Goal: Information Seeking & Learning: Check status

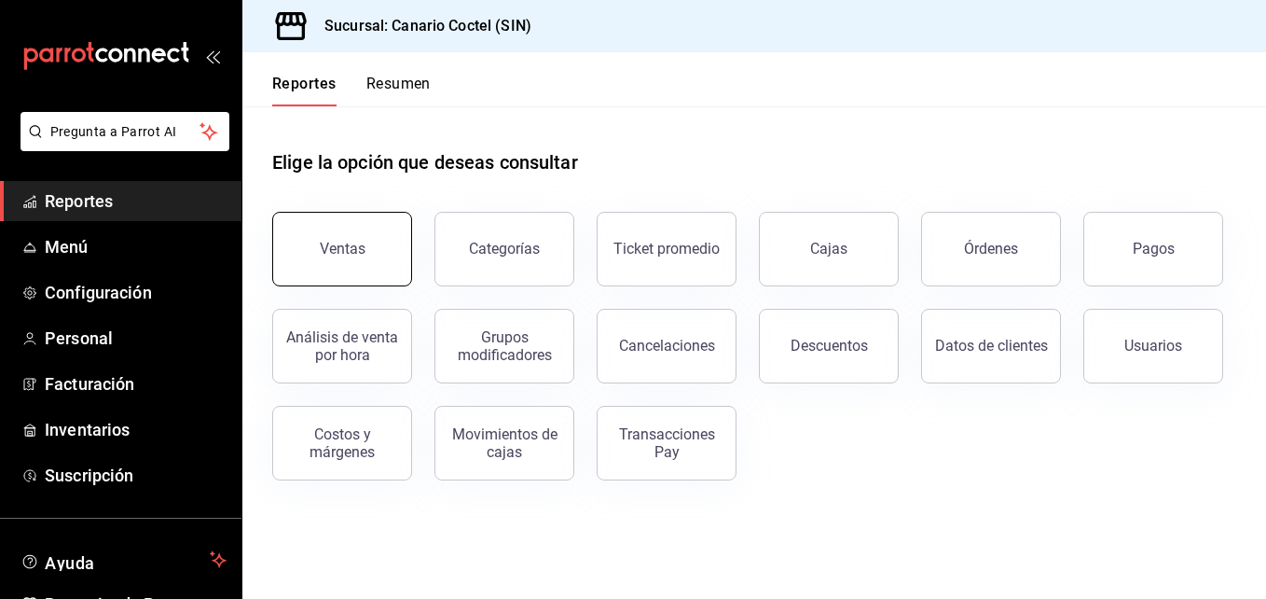
click at [353, 264] on button "Ventas" at bounding box center [342, 249] width 140 height 75
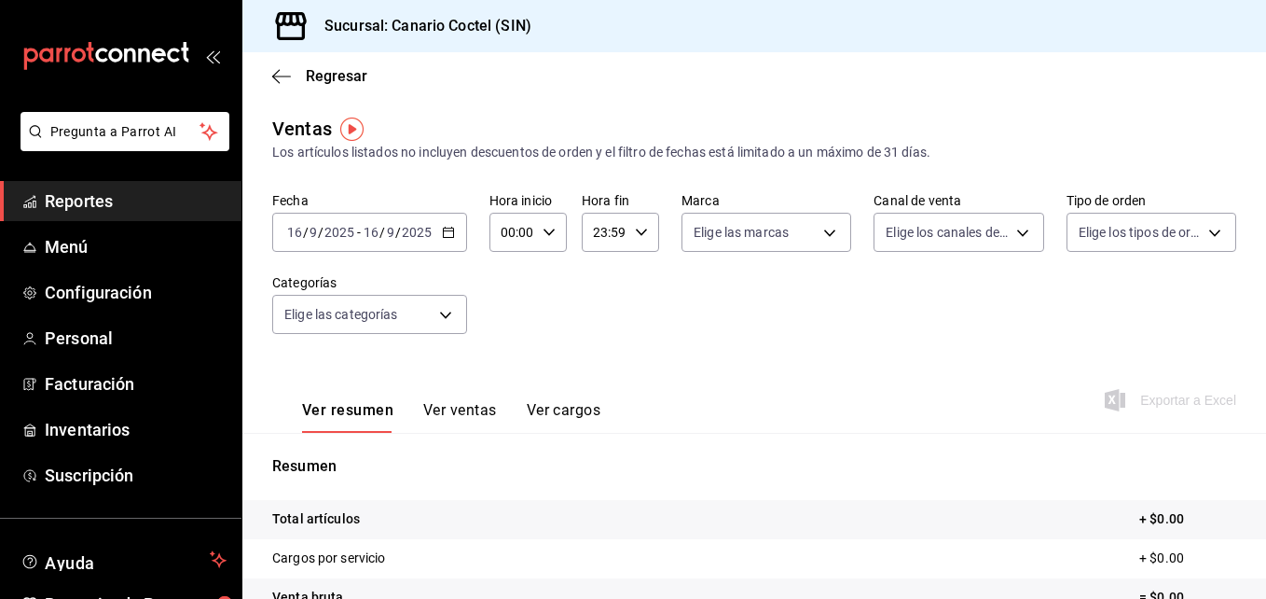
click at [438, 227] on div "[DATE] [DATE] - [DATE] [DATE]" at bounding box center [369, 232] width 195 height 39
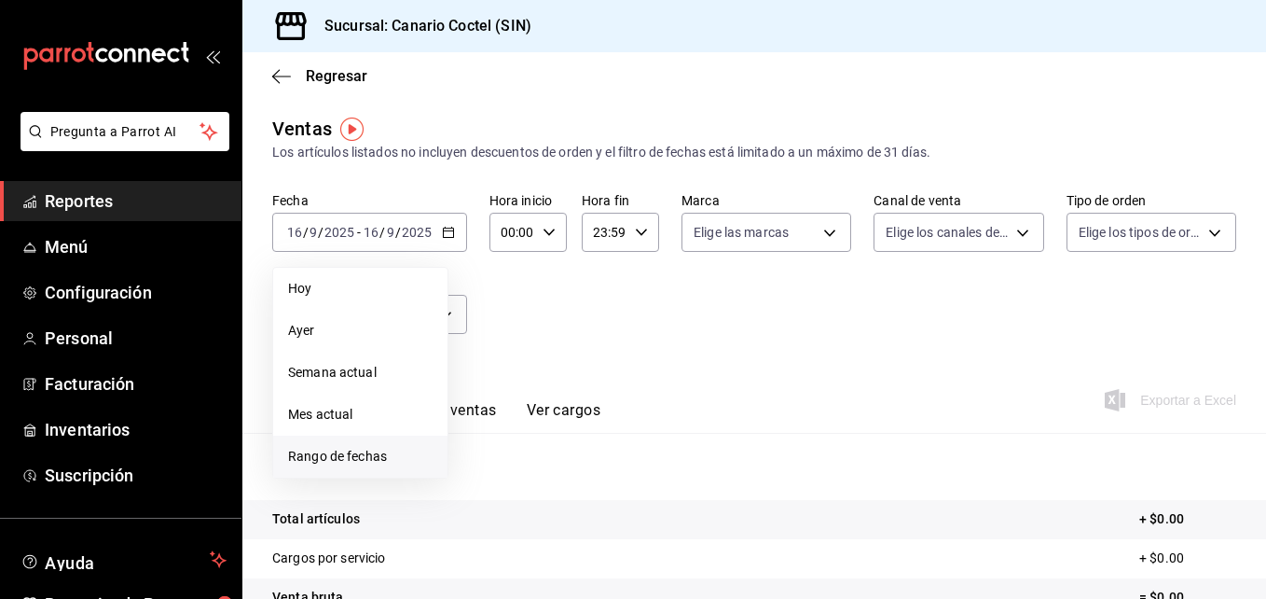
click at [371, 450] on span "Rango de fechas" at bounding box center [360, 457] width 145 height 20
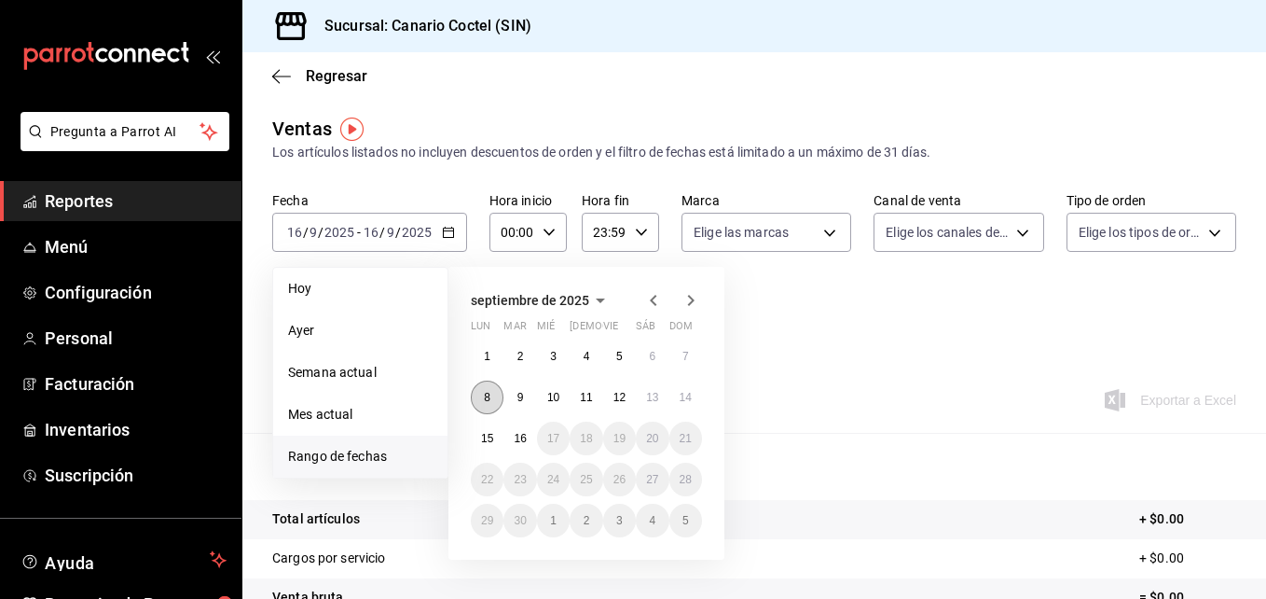
click at [493, 397] on button "8" at bounding box center [487, 398] width 33 height 34
click at [683, 392] on abbr "14" at bounding box center [686, 397] width 12 height 13
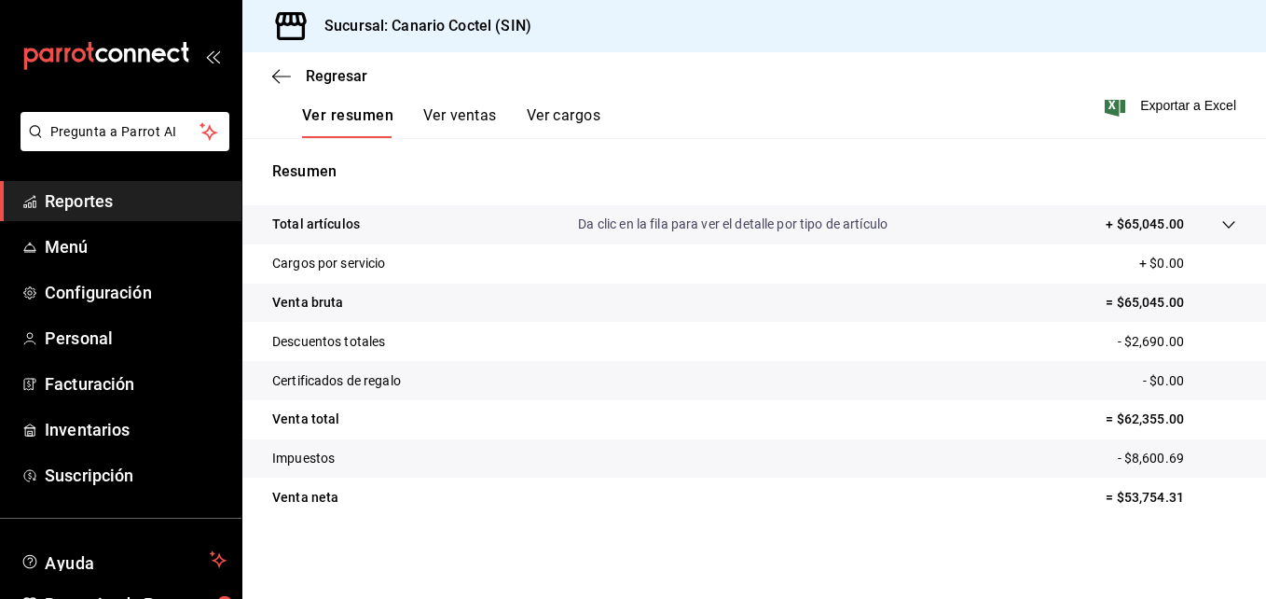
scroll to position [15, 0]
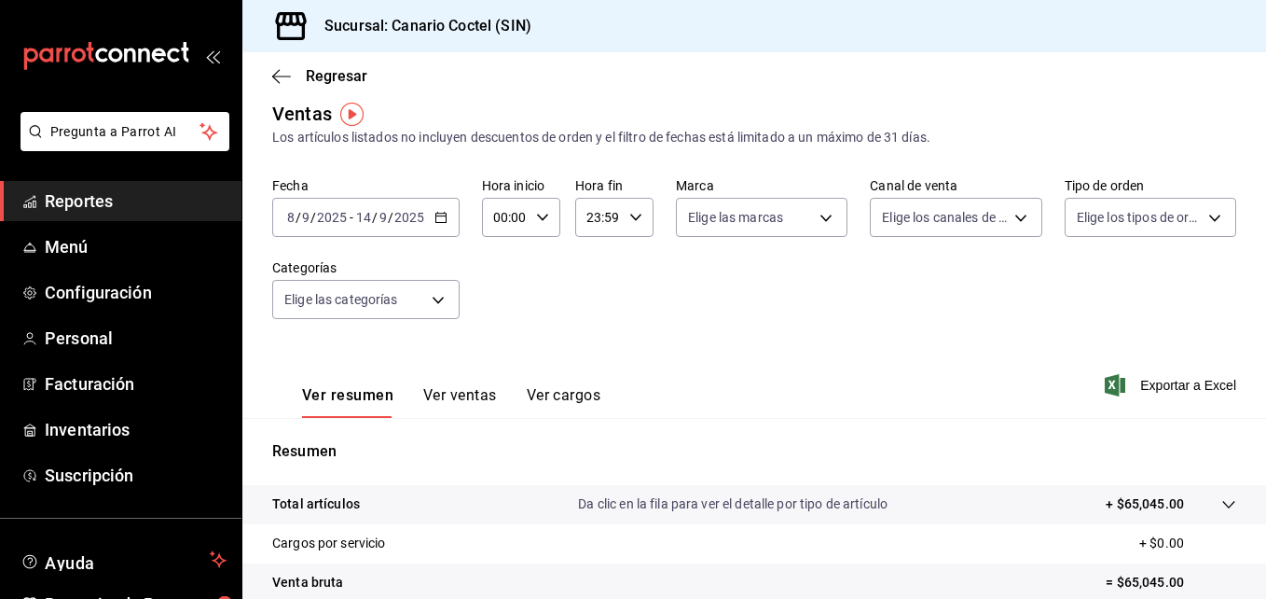
click at [270, 74] on div "Regresar" at bounding box center [754, 76] width 1024 height 48
click at [280, 78] on icon "button" at bounding box center [281, 76] width 19 height 17
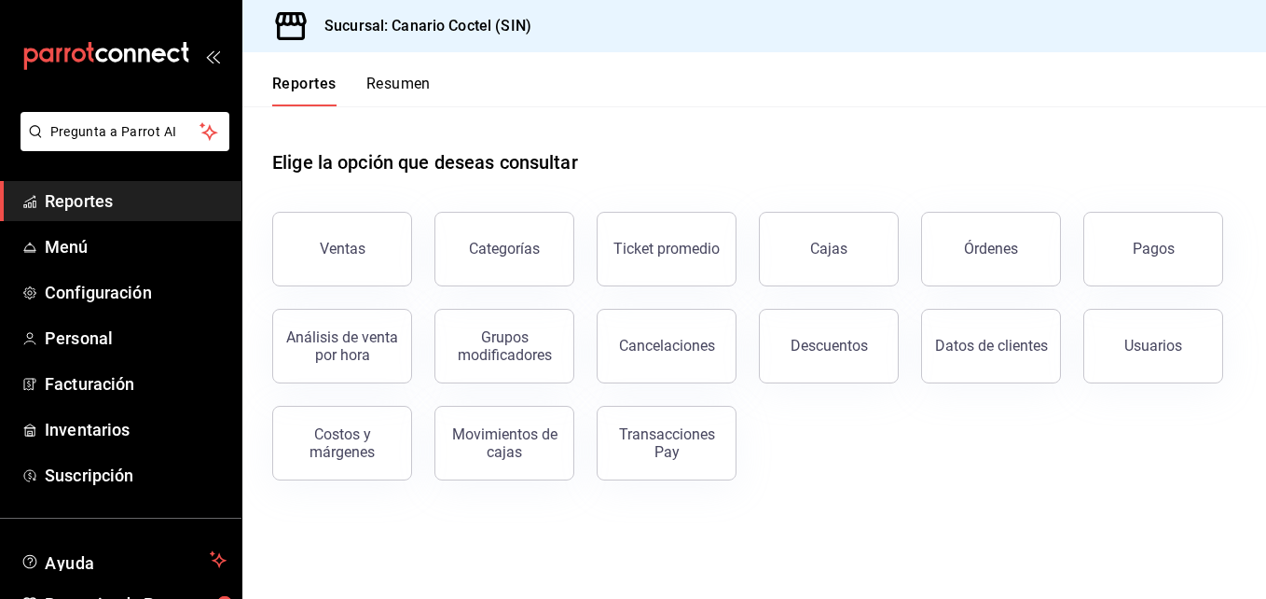
click at [1145, 256] on div "Pagos" at bounding box center [1154, 249] width 42 height 18
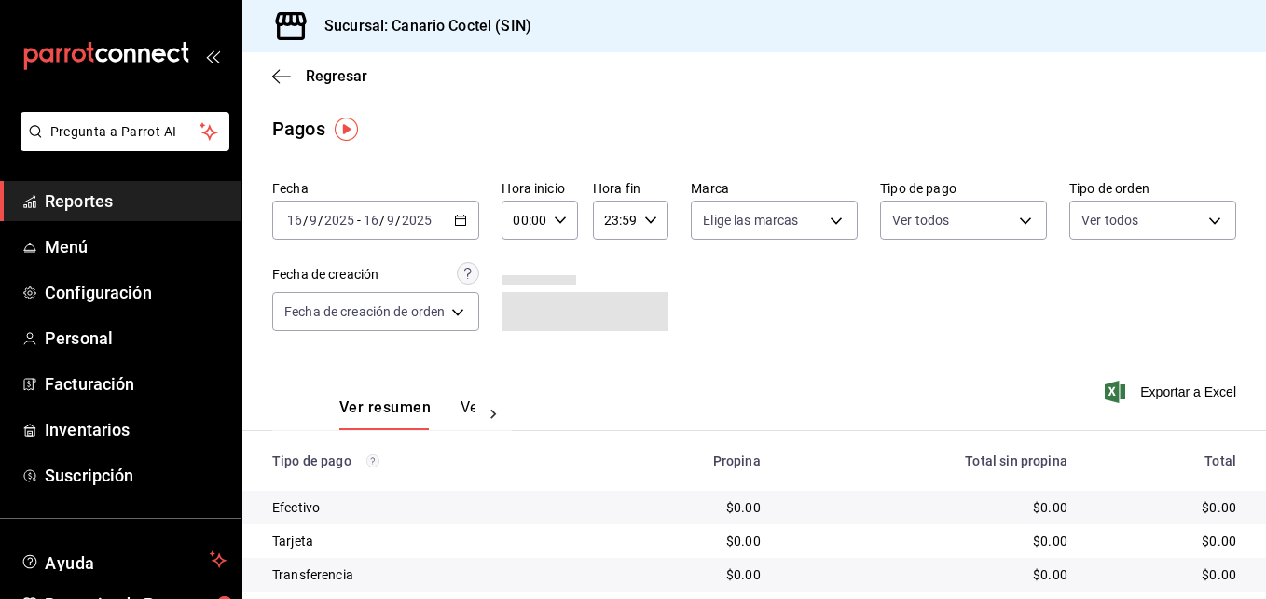
click at [458, 221] on \(Stroke\) "button" at bounding box center [460, 220] width 11 height 10
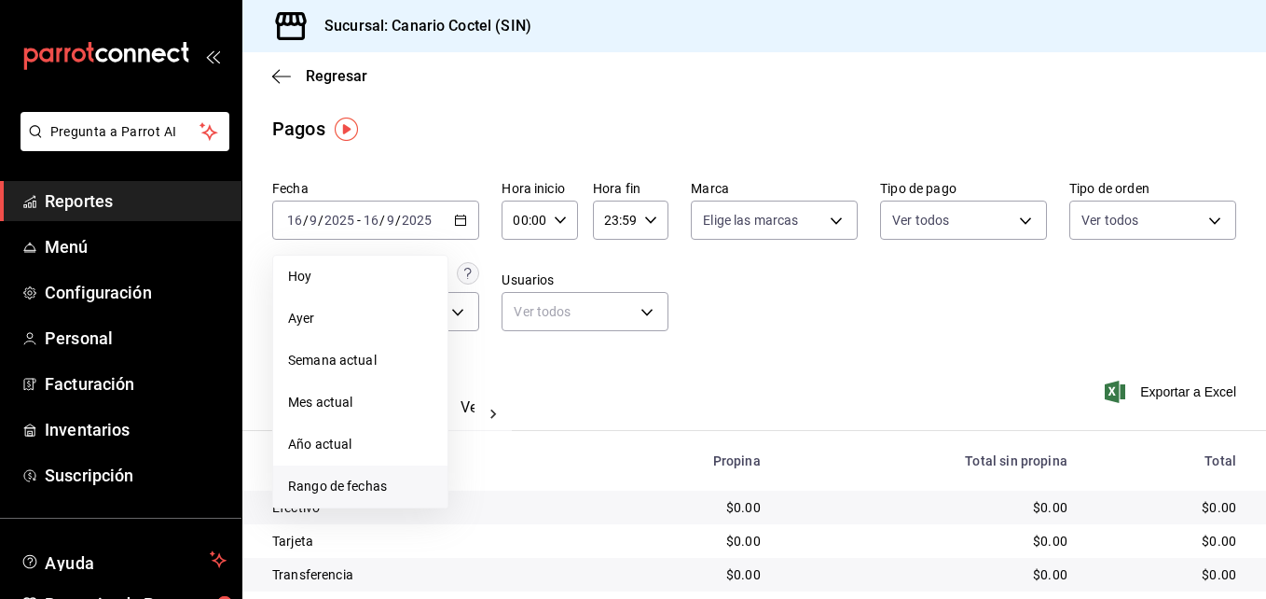
click at [372, 478] on span "Rango de fechas" at bounding box center [360, 487] width 145 height 20
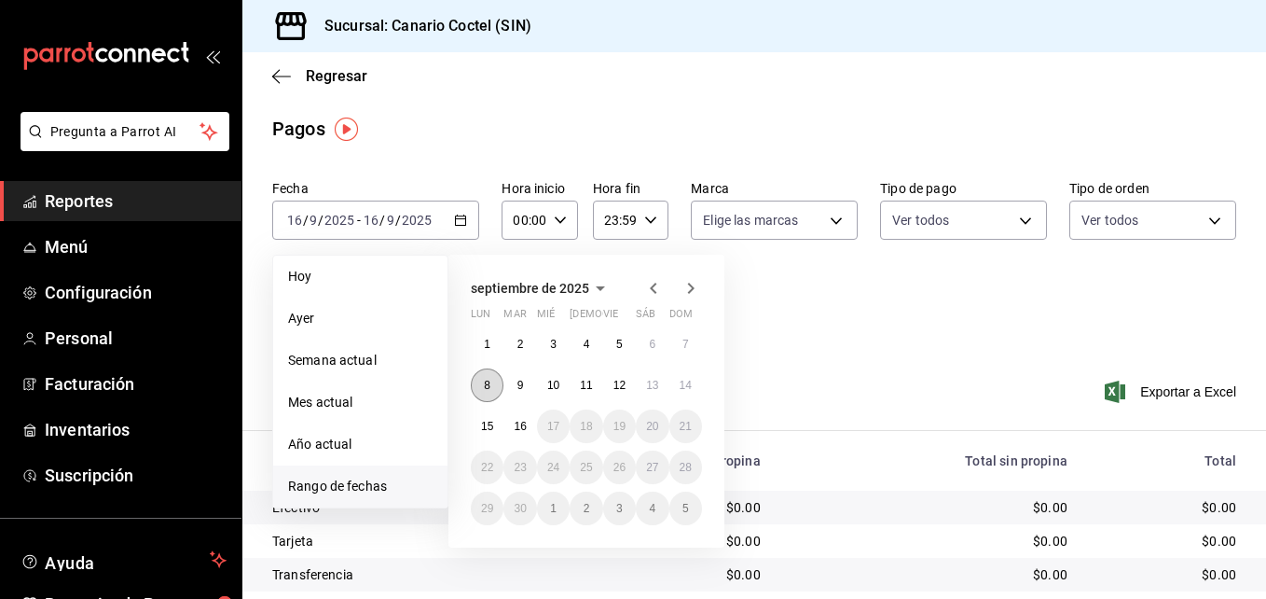
click at [477, 390] on button "8" at bounding box center [487, 385] width 33 height 34
click at [694, 389] on button "14" at bounding box center [686, 385] width 33 height 34
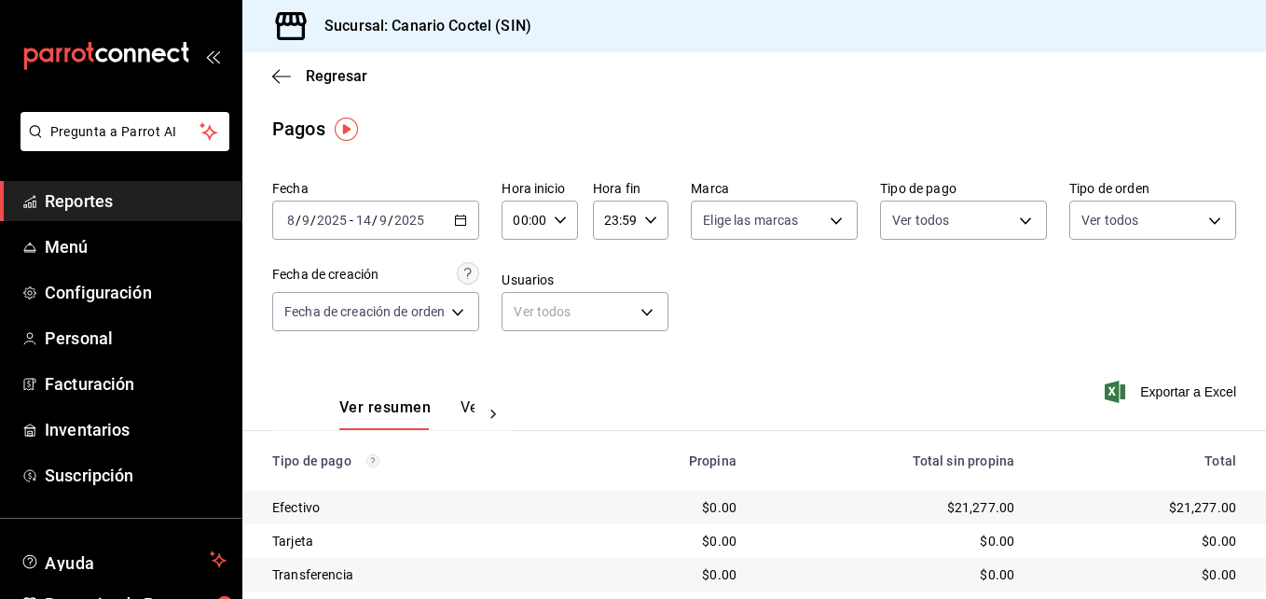
scroll to position [93, 0]
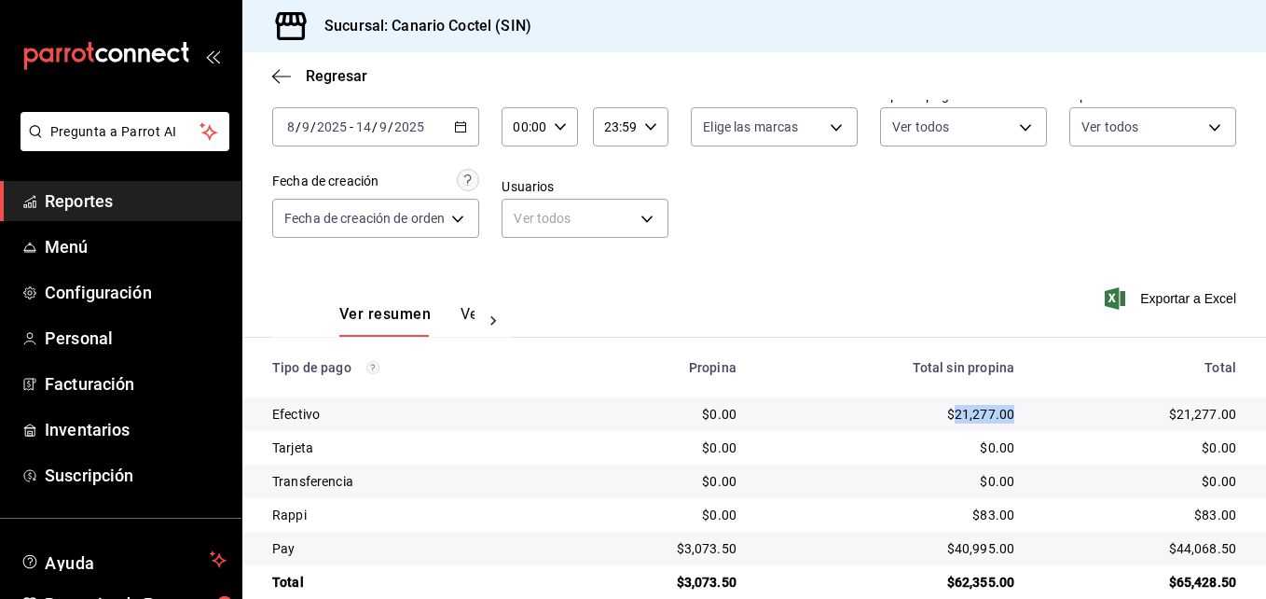
drag, startPoint x: 944, startPoint y: 413, endPoint x: 1007, endPoint y: 421, distance: 63.9
click at [1007, 421] on td "$21,277.00" at bounding box center [891, 414] width 278 height 34
copy div "21,277.00"
drag, startPoint x: 944, startPoint y: 552, endPoint x: 1003, endPoint y: 556, distance: 59.8
click at [1003, 556] on td "$40,995.00" at bounding box center [891, 549] width 278 height 34
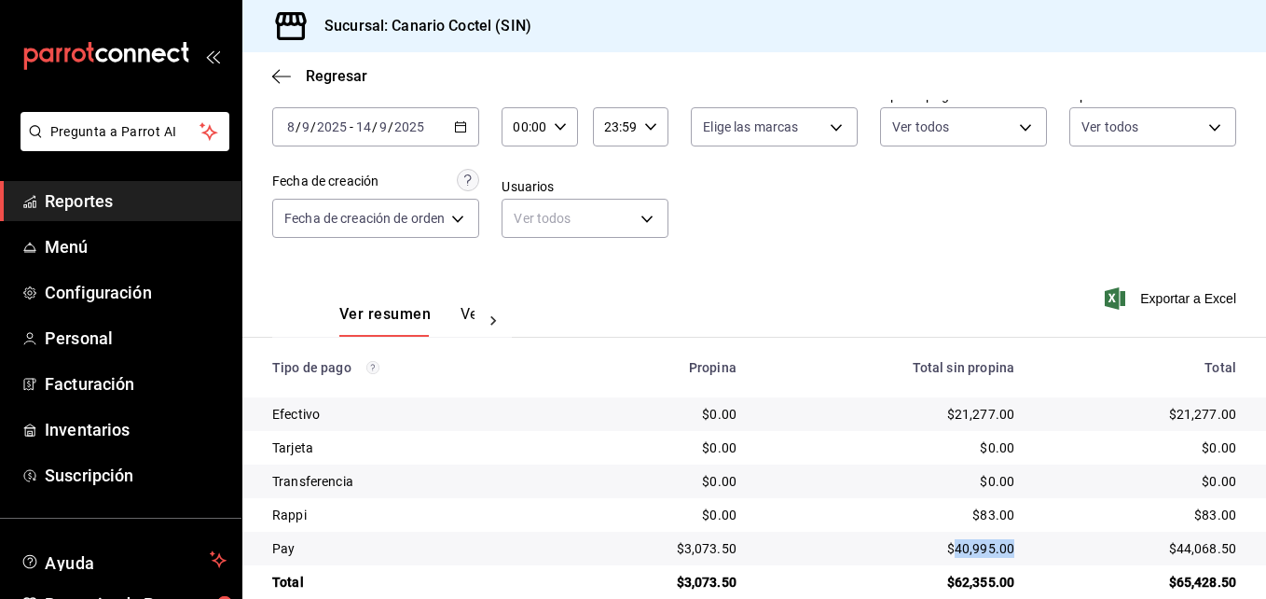
copy div "40,995.00"
click at [458, 133] on div "[DATE] [DATE] - [DATE] [DATE]" at bounding box center [375, 126] width 207 height 39
click at [853, 286] on div "Ver resumen Ver pagos Exportar a Excel" at bounding box center [754, 309] width 1024 height 99
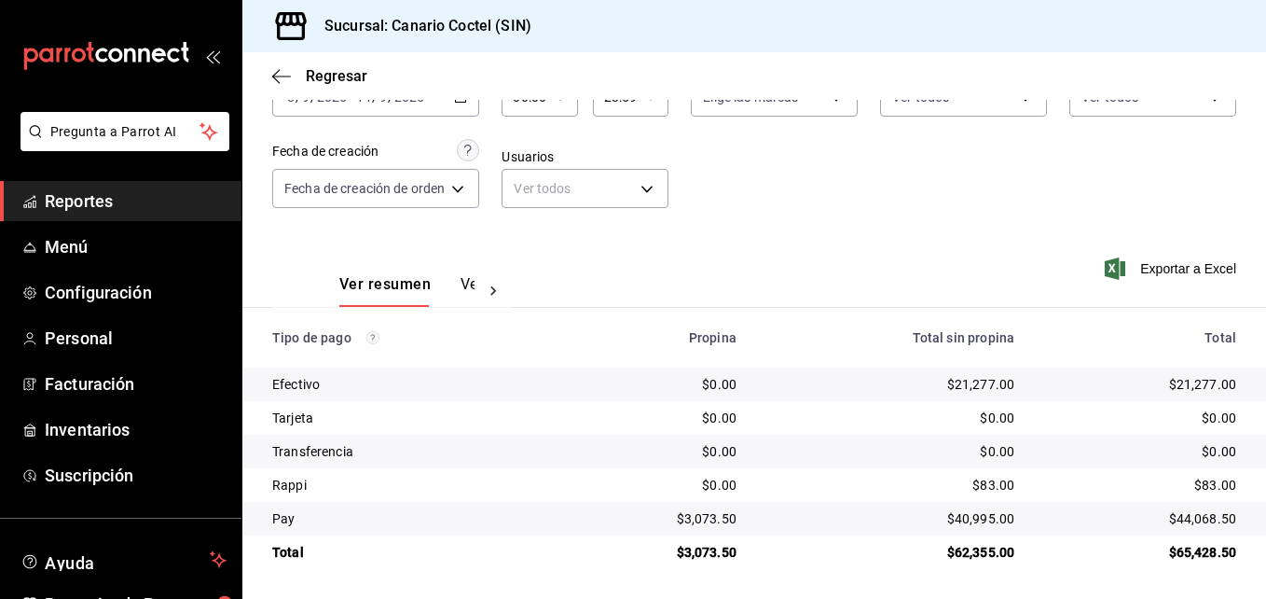
scroll to position [0, 0]
